Goal: Information Seeking & Learning: Learn about a topic

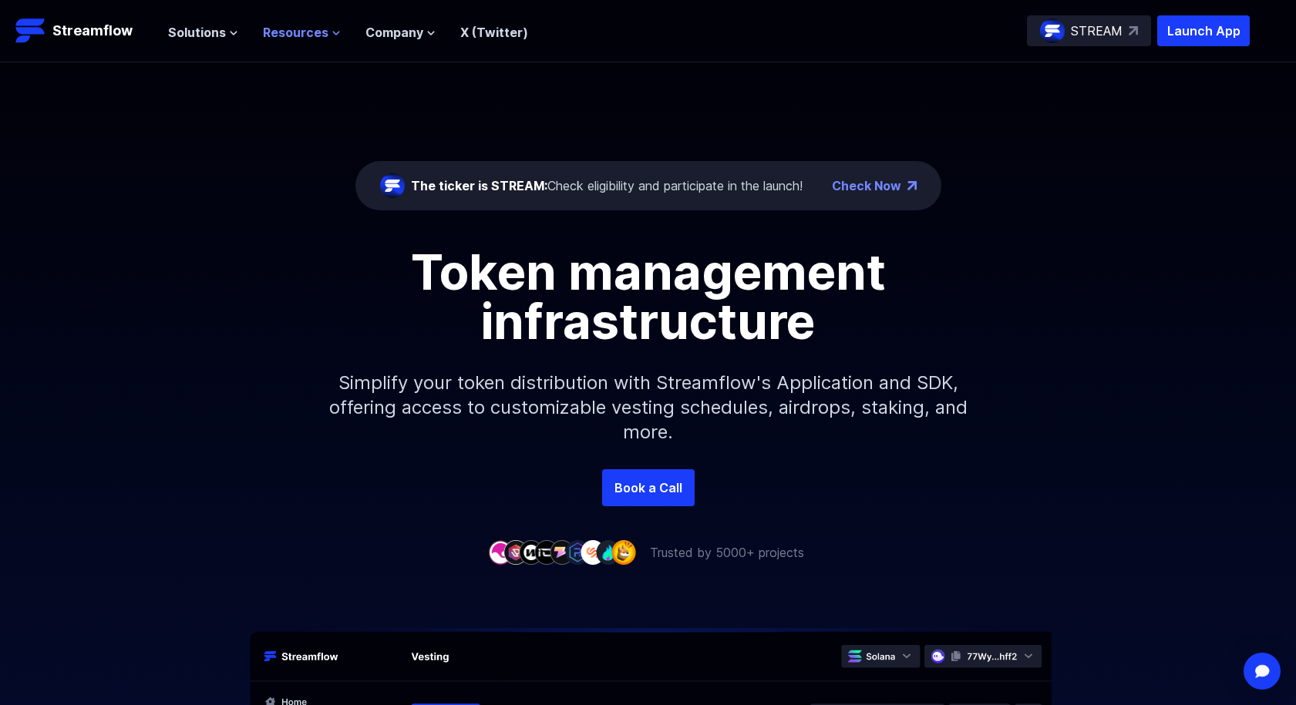
click at [284, 37] on span "Resources" at bounding box center [296, 32] width 66 height 19
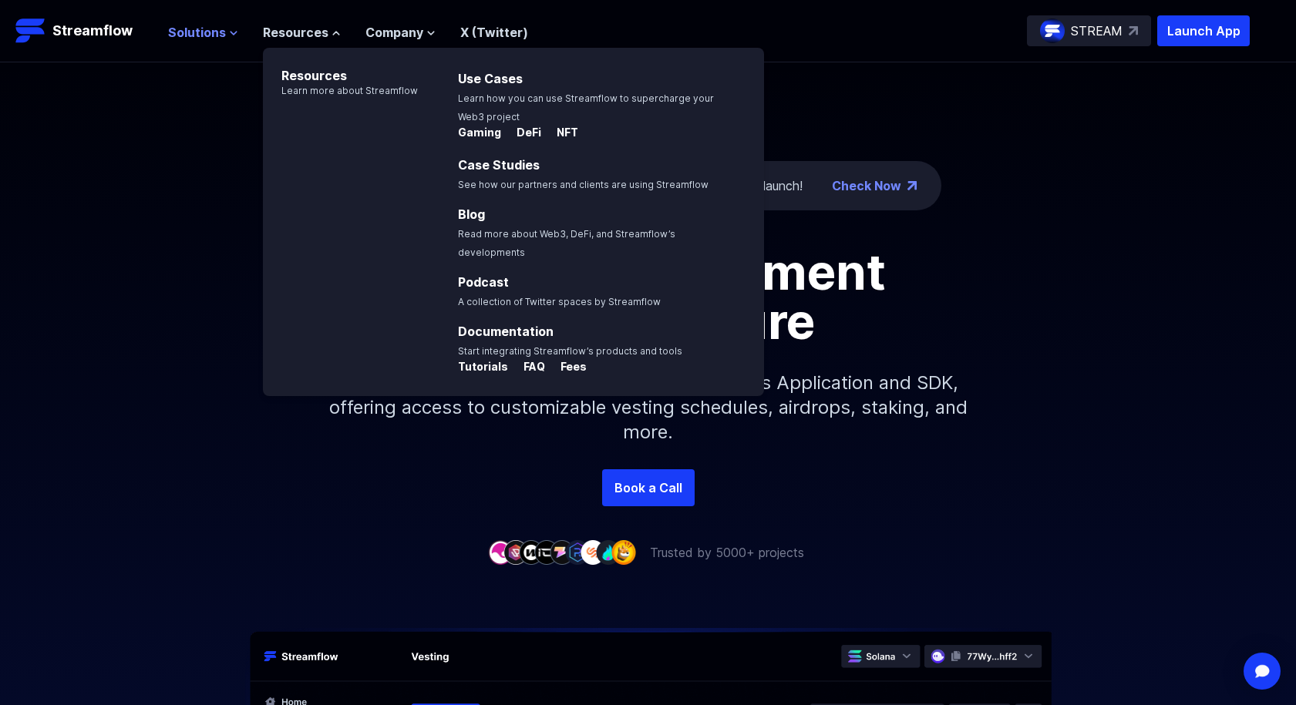
click at [205, 32] on span "Solutions" at bounding box center [197, 32] width 58 height 19
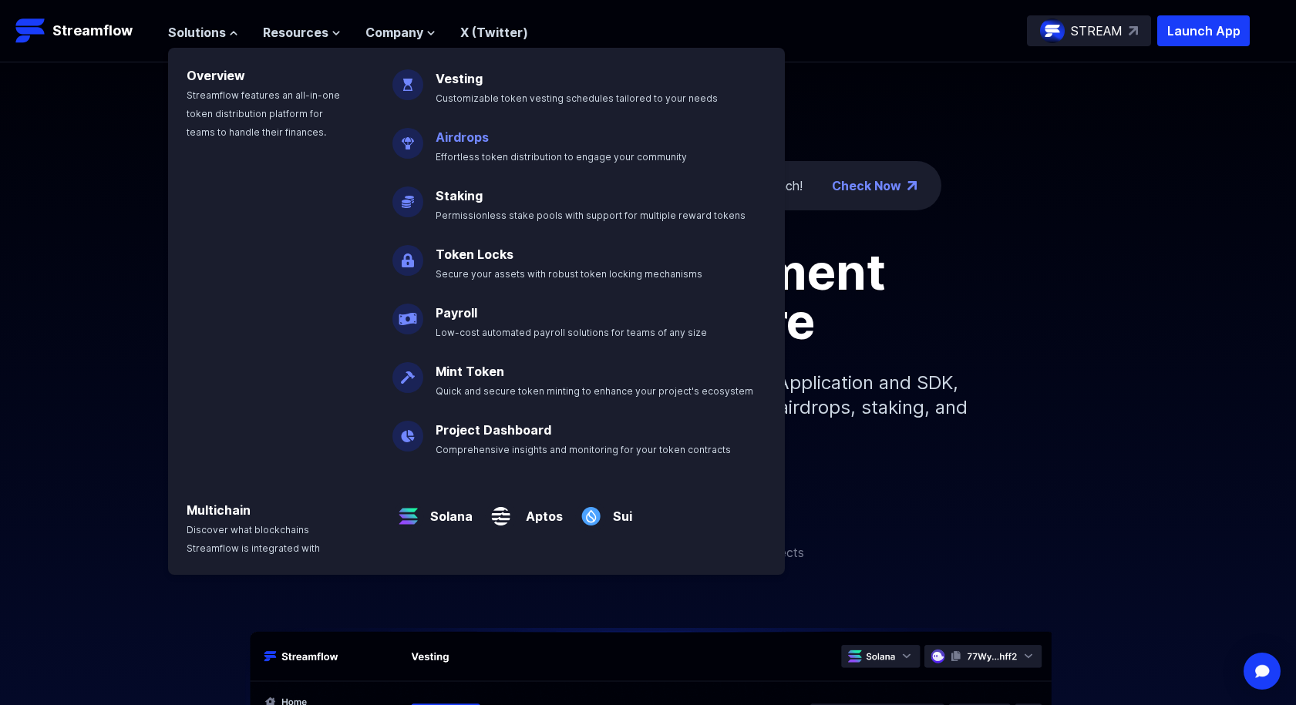
click at [500, 140] on p "Airdrops Effortless token distribution to engage your community" at bounding box center [571, 140] width 291 height 49
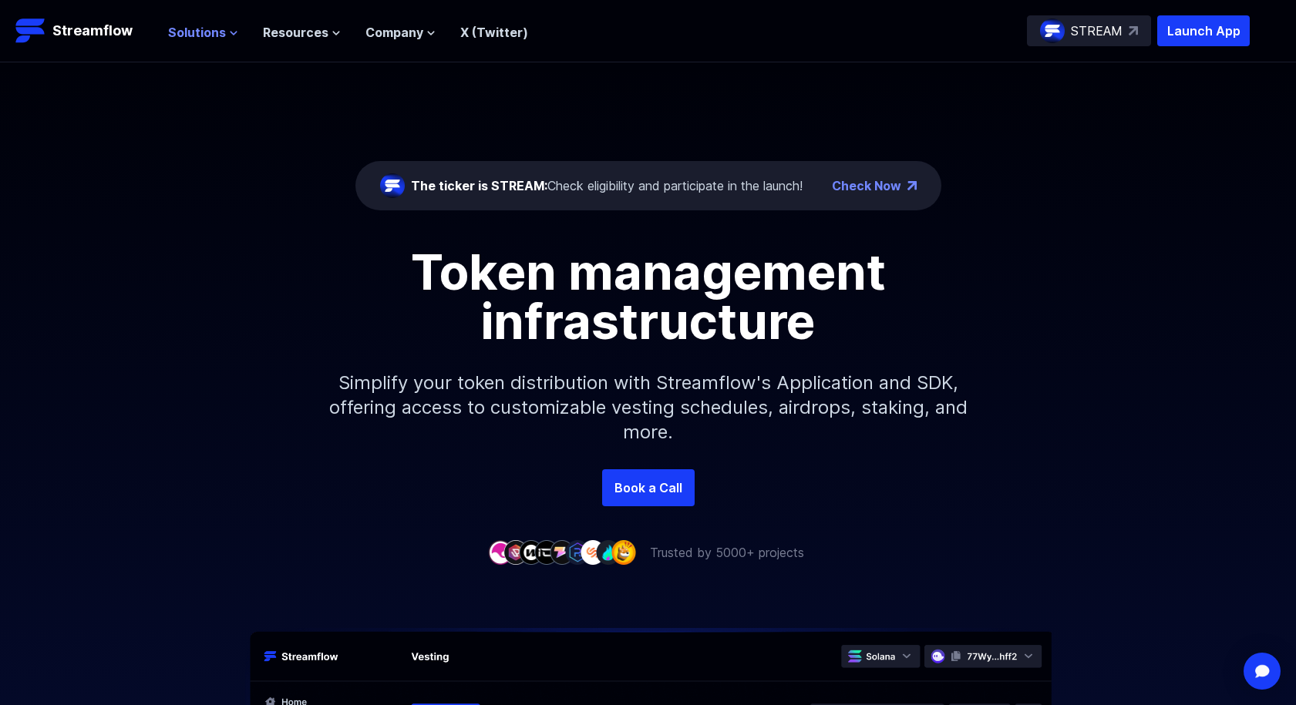
click at [231, 32] on icon at bounding box center [233, 33] width 9 height 9
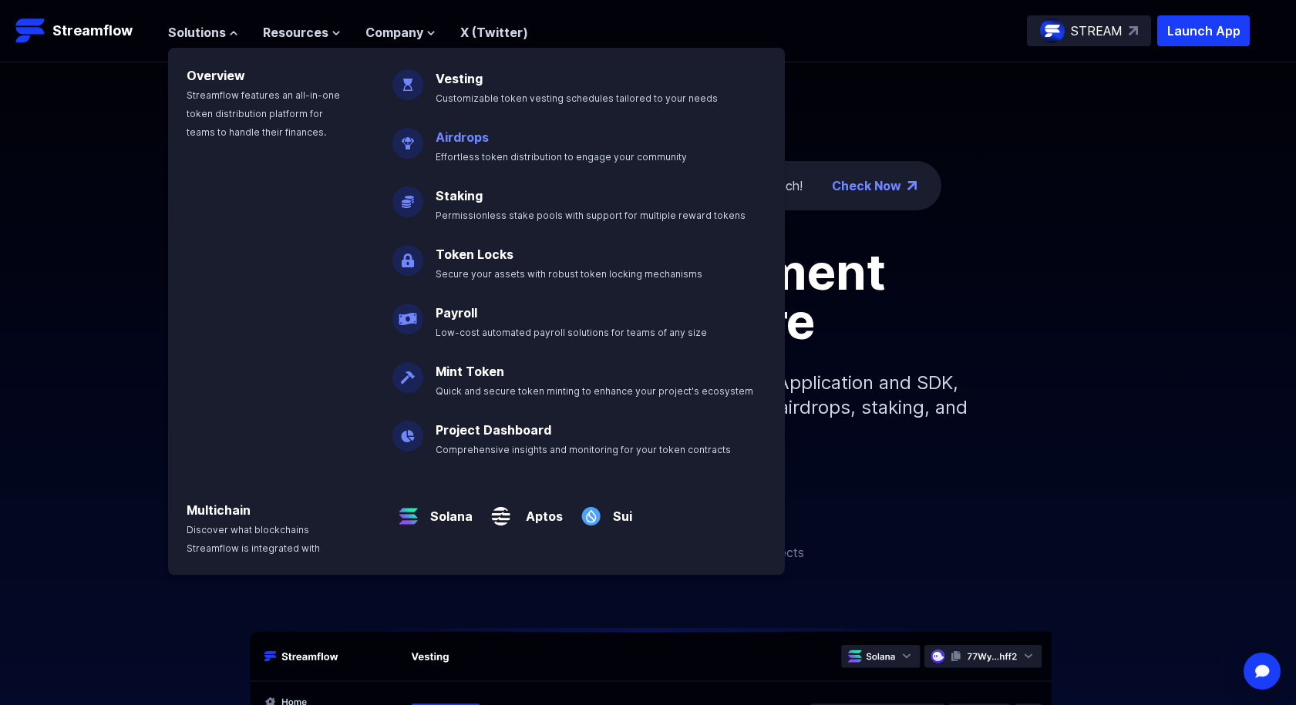
click at [449, 140] on link "Airdrops" at bounding box center [462, 137] width 53 height 15
